Goal: Task Accomplishment & Management: Complete application form

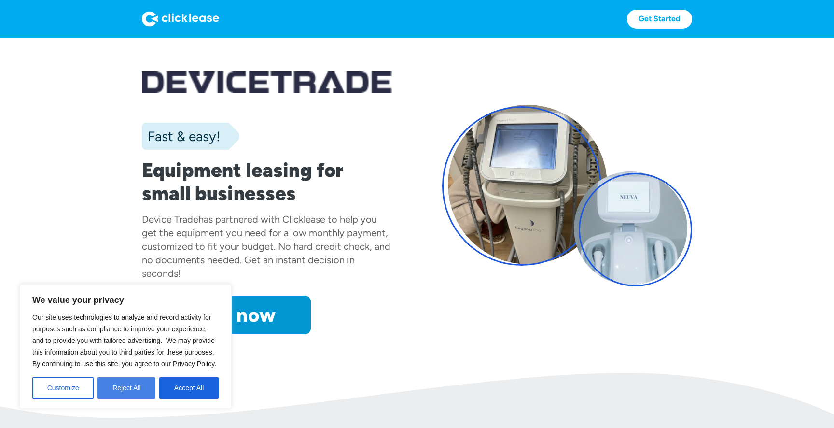
click at [129, 392] on button "Reject All" at bounding box center [126, 387] width 58 height 21
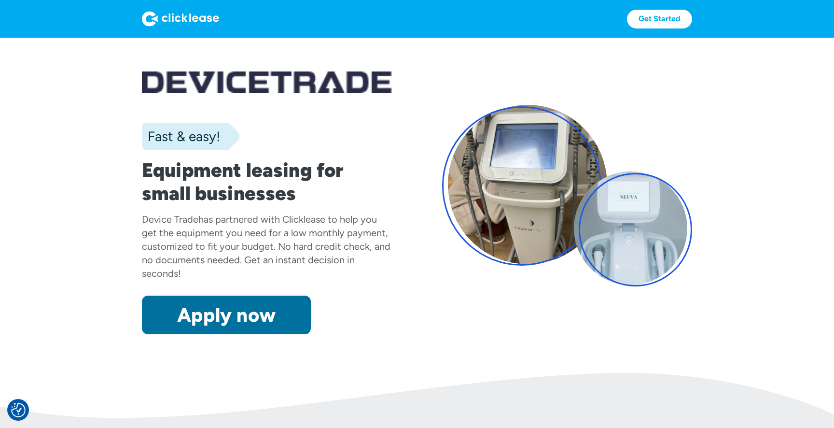
click at [231, 315] on link "Apply now" at bounding box center [226, 314] width 169 height 39
